Goal: Task Accomplishment & Management: Manage account settings

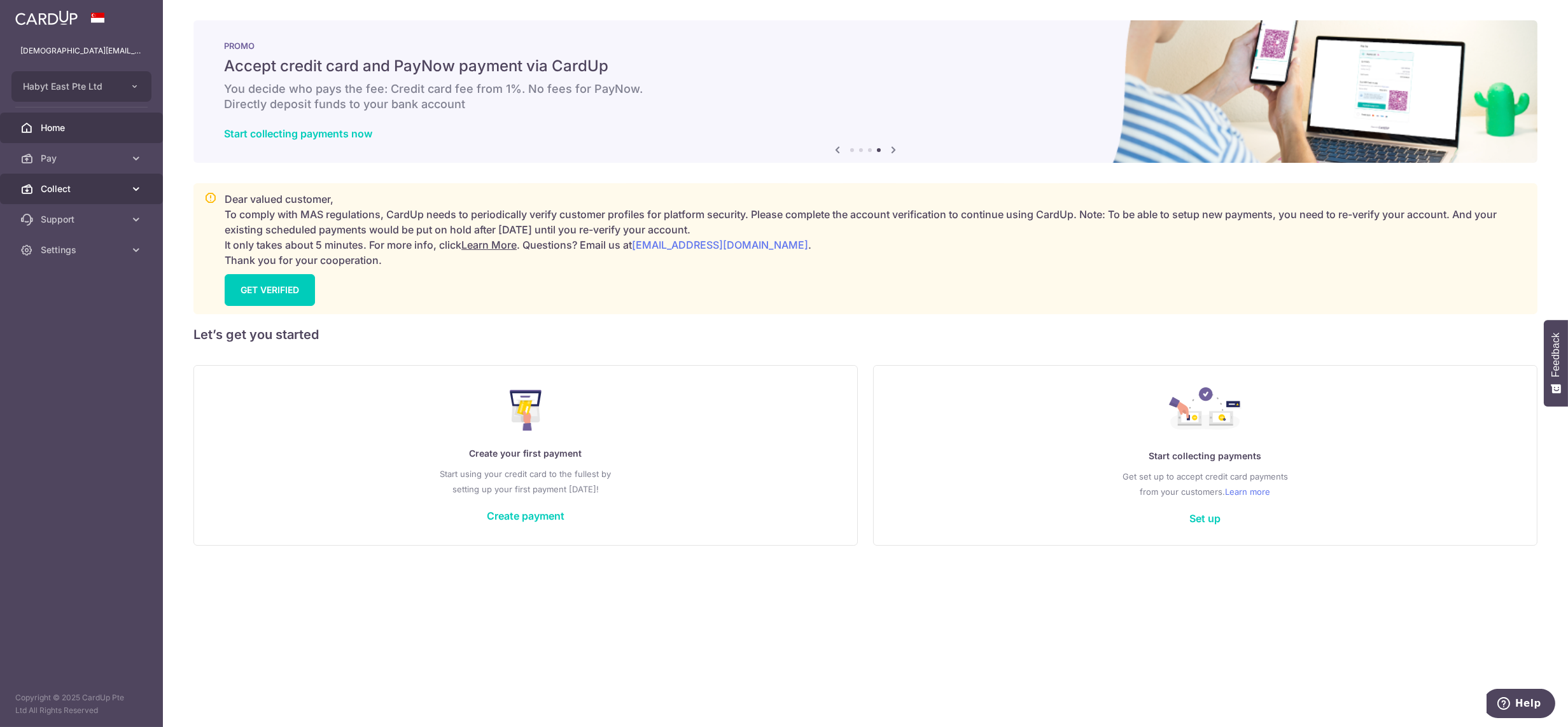
click at [79, 185] on span "Collect" at bounding box center [82, 188] width 84 height 12
click at [76, 214] on span "Dashboard" at bounding box center [82, 219] width 84 height 12
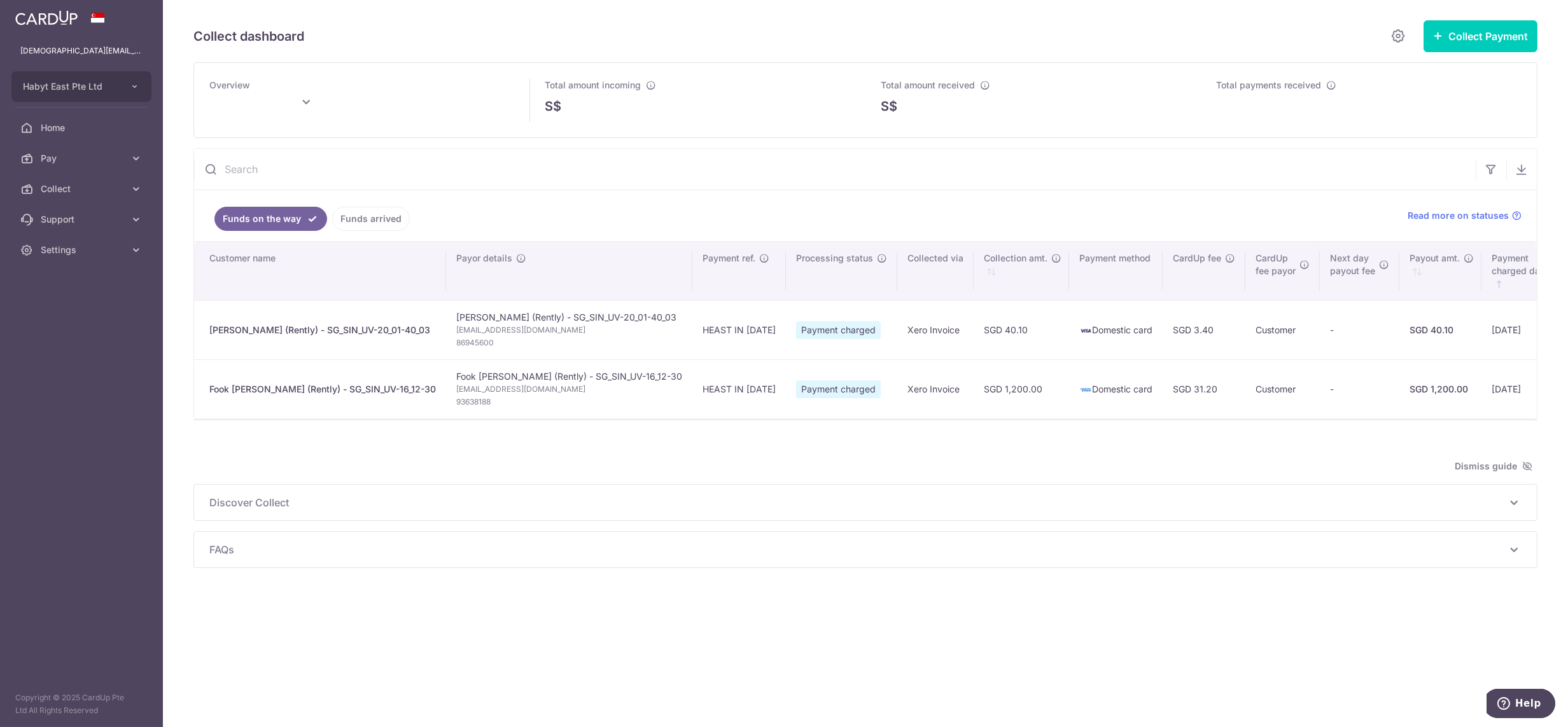
type input "[DATE]"
drag, startPoint x: 59, startPoint y: 250, endPoint x: 79, endPoint y: 275, distance: 32.0
click at [59, 250] on span "Settings" at bounding box center [82, 250] width 84 height 12
click at [87, 312] on span "Logout" at bounding box center [82, 310] width 84 height 12
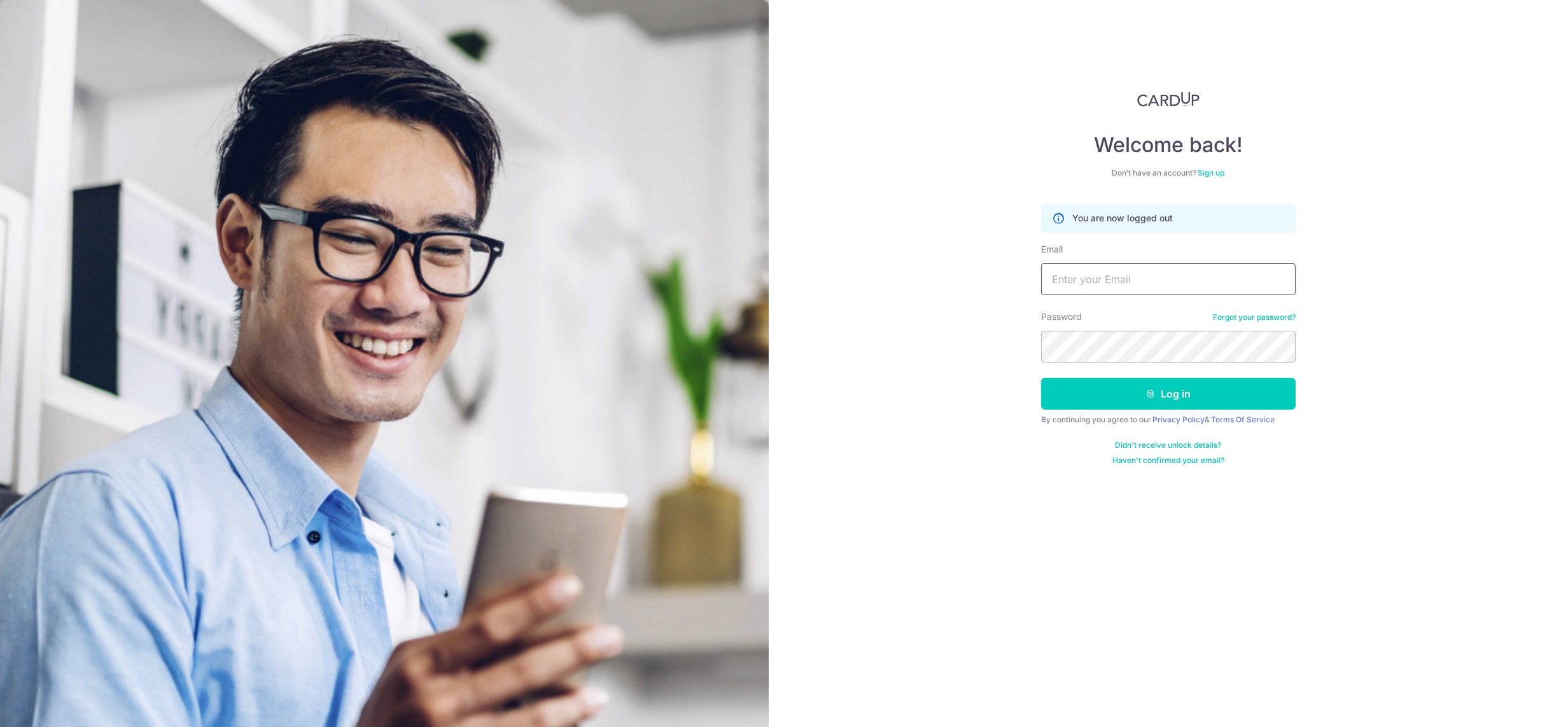
click at [1099, 267] on input "Email" at bounding box center [1168, 279] width 254 height 32
click at [1087, 289] on input "Email" at bounding box center [1168, 279] width 254 height 32
paste input "[DEMOGRAPHIC_DATA][EMAIL_ADDRESS][DOMAIN_NAME]"
type input "[DEMOGRAPHIC_DATA][EMAIL_ADDRESS][DOMAIN_NAME]"
click at [1041, 378] on button "Log in" at bounding box center [1168, 394] width 254 height 32
